Goal: Navigation & Orientation: Go to known website

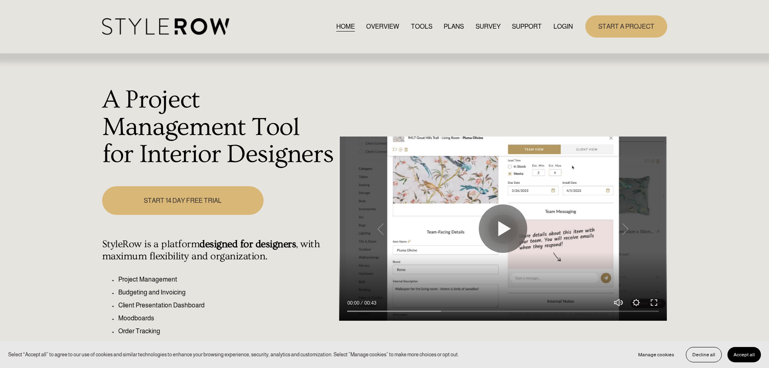
click at [558, 27] on link "LOGIN" at bounding box center [562, 26] width 19 height 11
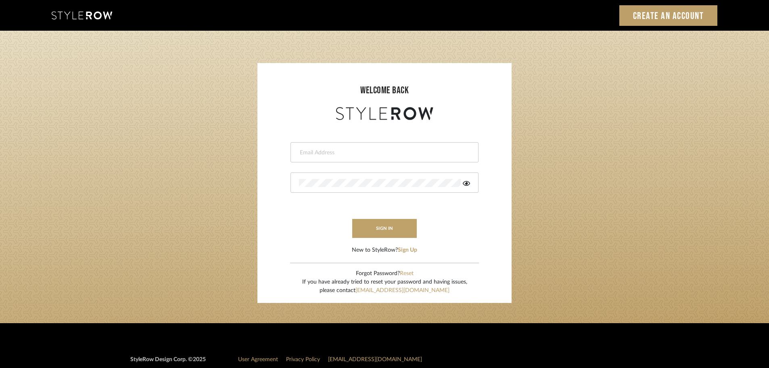
click at [326, 151] on input "email" at bounding box center [383, 152] width 169 height 8
type input "persimmon.design@outlook.com"
click at [374, 228] on button "sign in" at bounding box center [384, 228] width 65 height 19
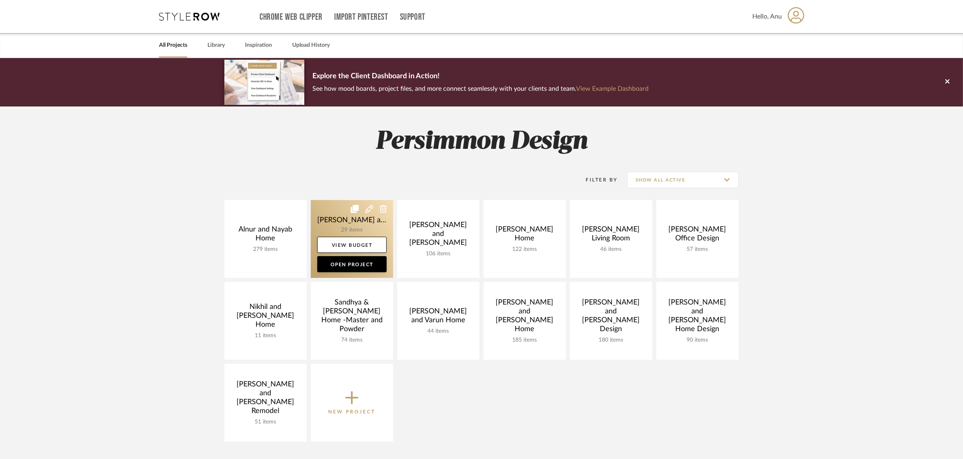
click at [328, 209] on link at bounding box center [352, 239] width 82 height 78
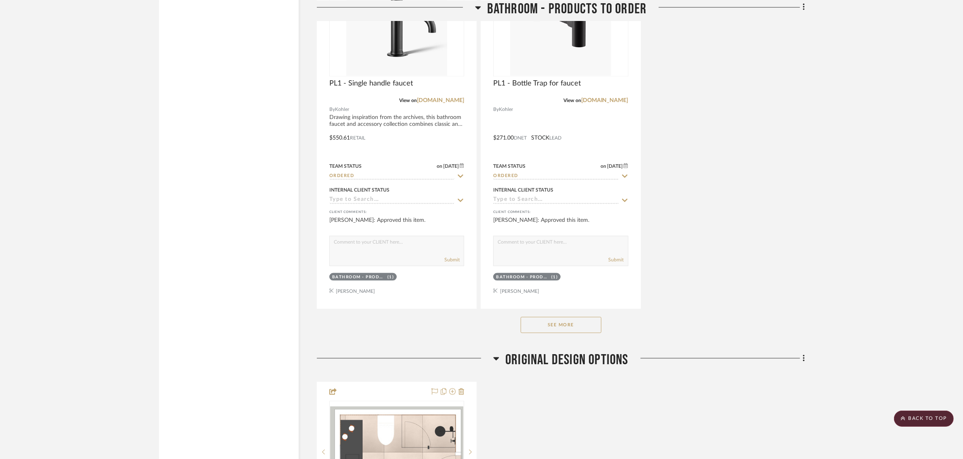
scroll to position [1463, 0]
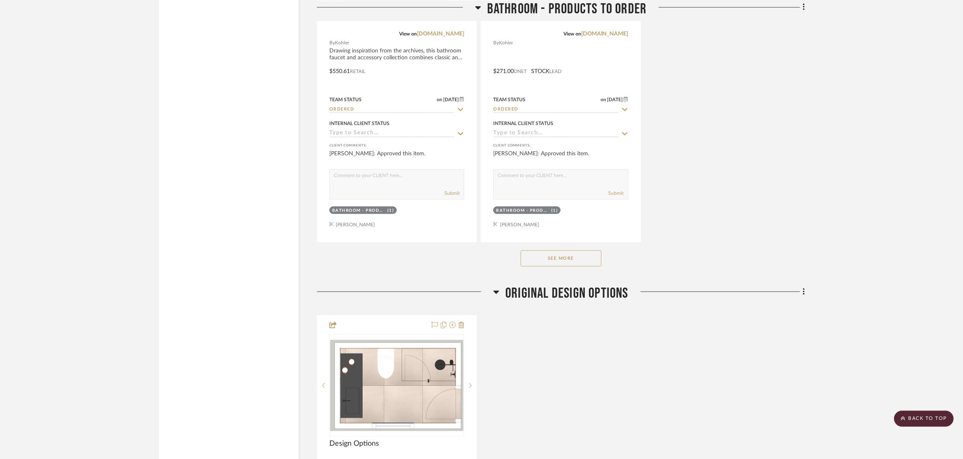
click at [548, 259] on button "See More" at bounding box center [561, 259] width 81 height 16
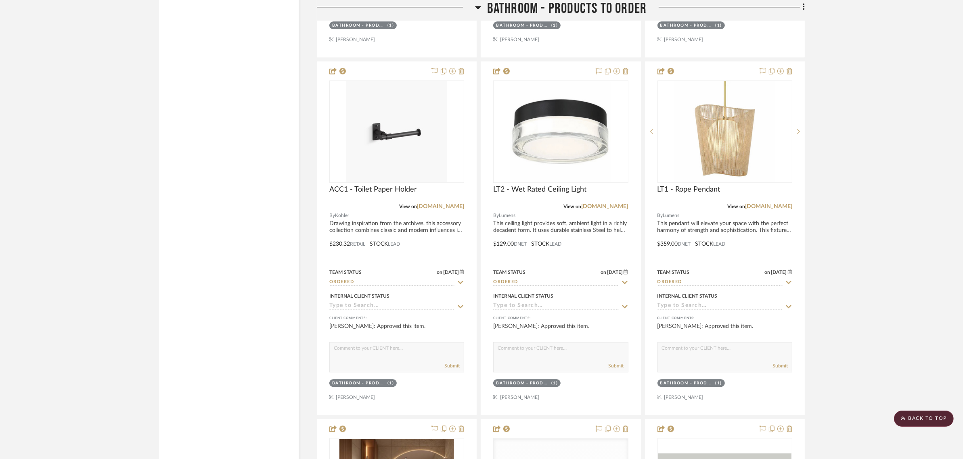
scroll to position [2724, 0]
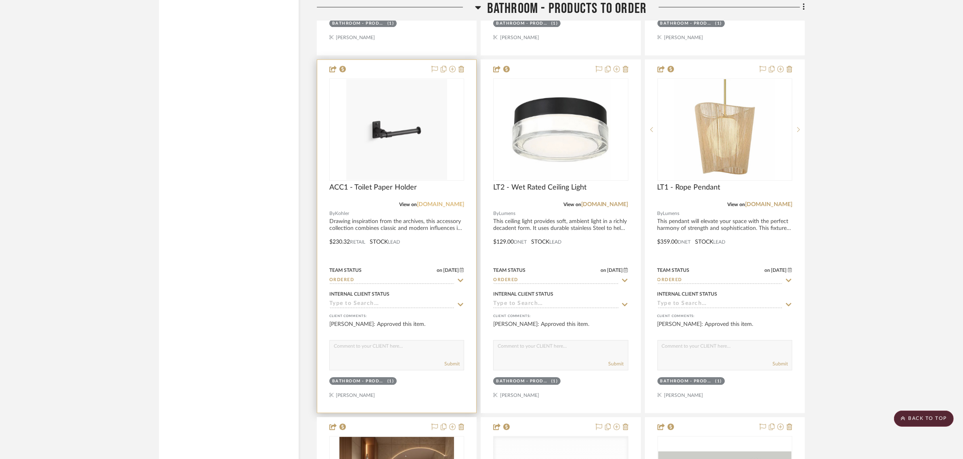
click at [440, 204] on link "[DOMAIN_NAME]" at bounding box center [440, 205] width 47 height 6
